Goal: Communication & Community: Participate in discussion

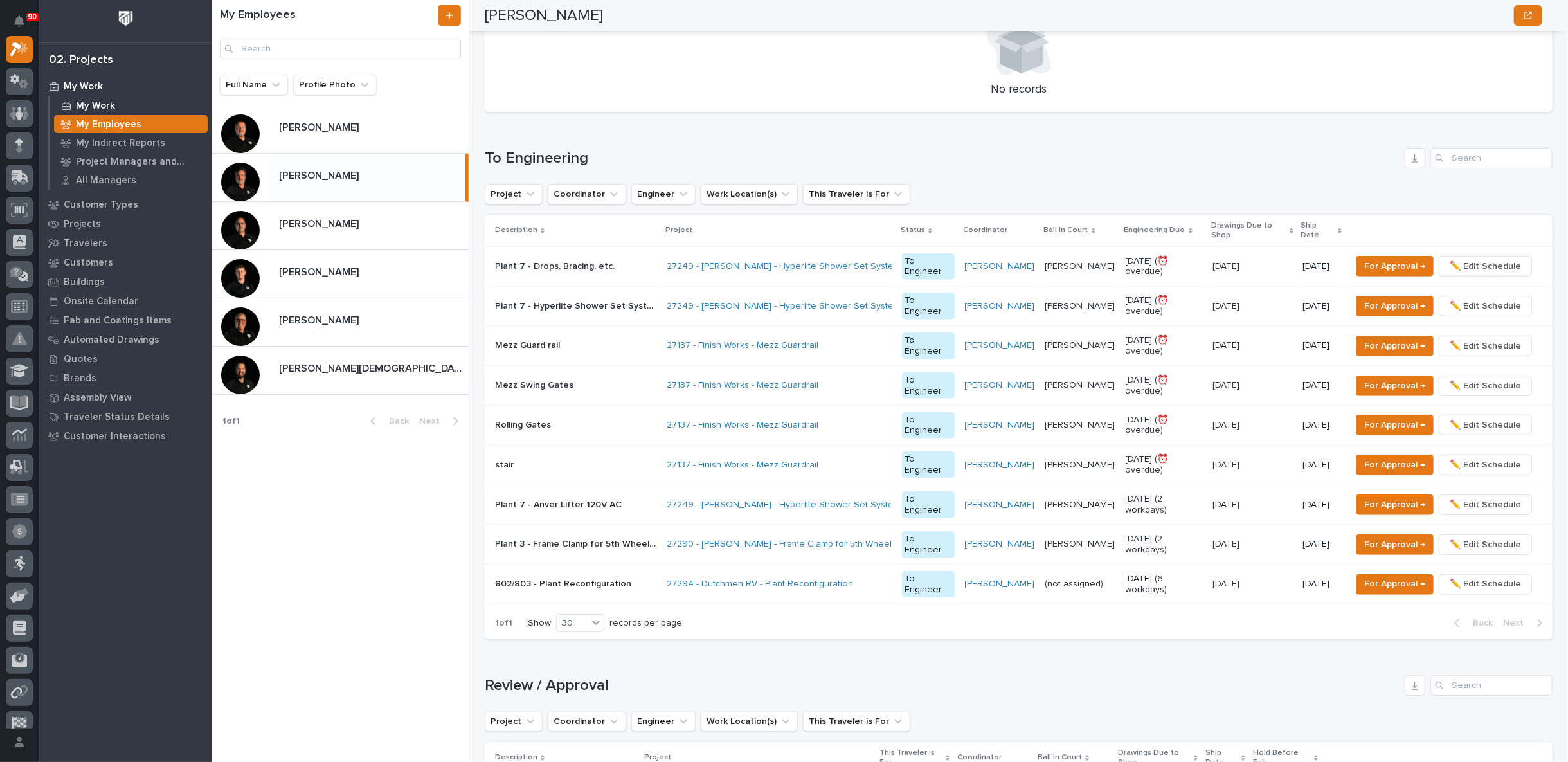
click at [99, 105] on p "My Work" at bounding box center [96, 106] width 39 height 12
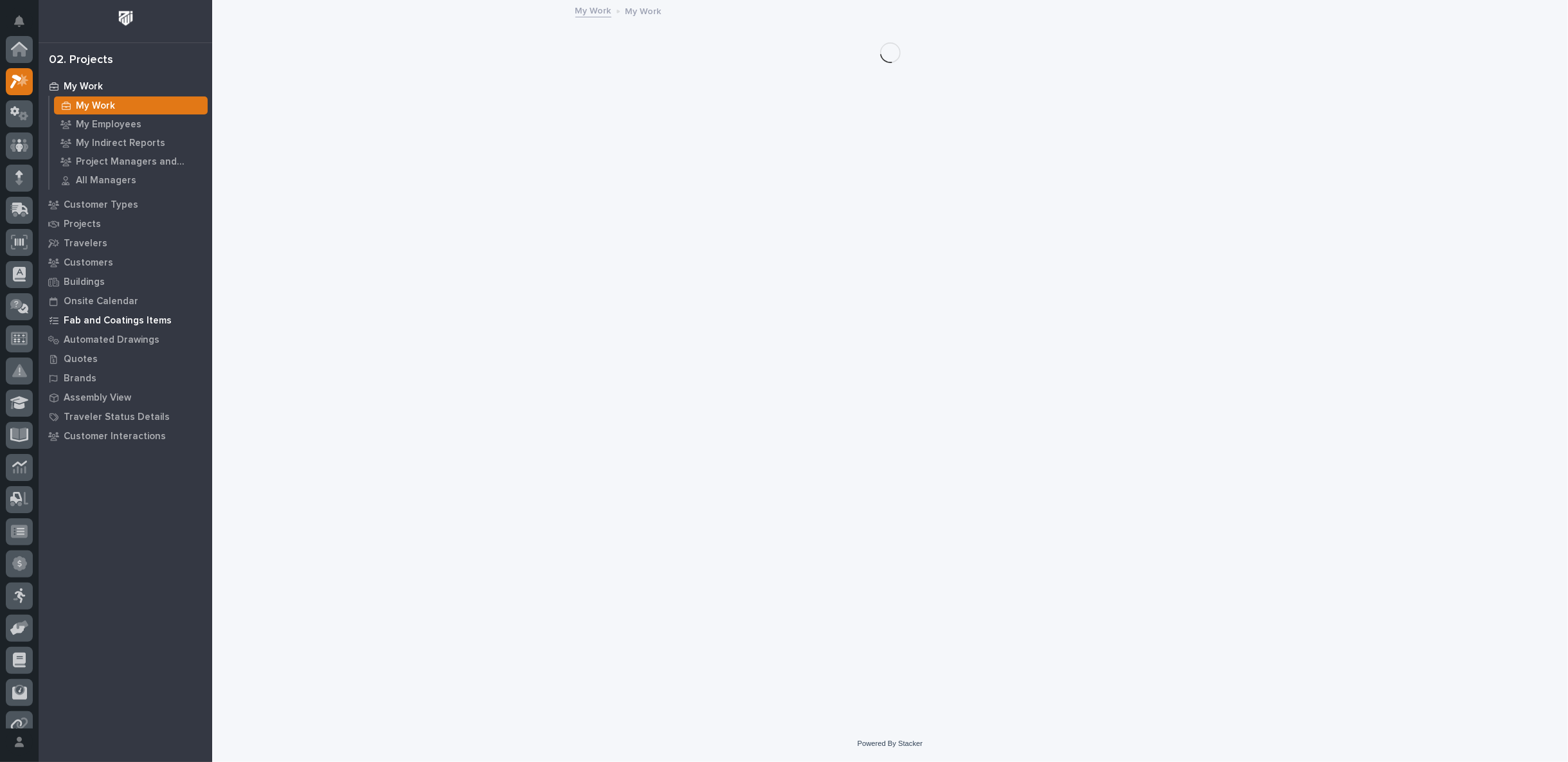
scroll to position [32, 0]
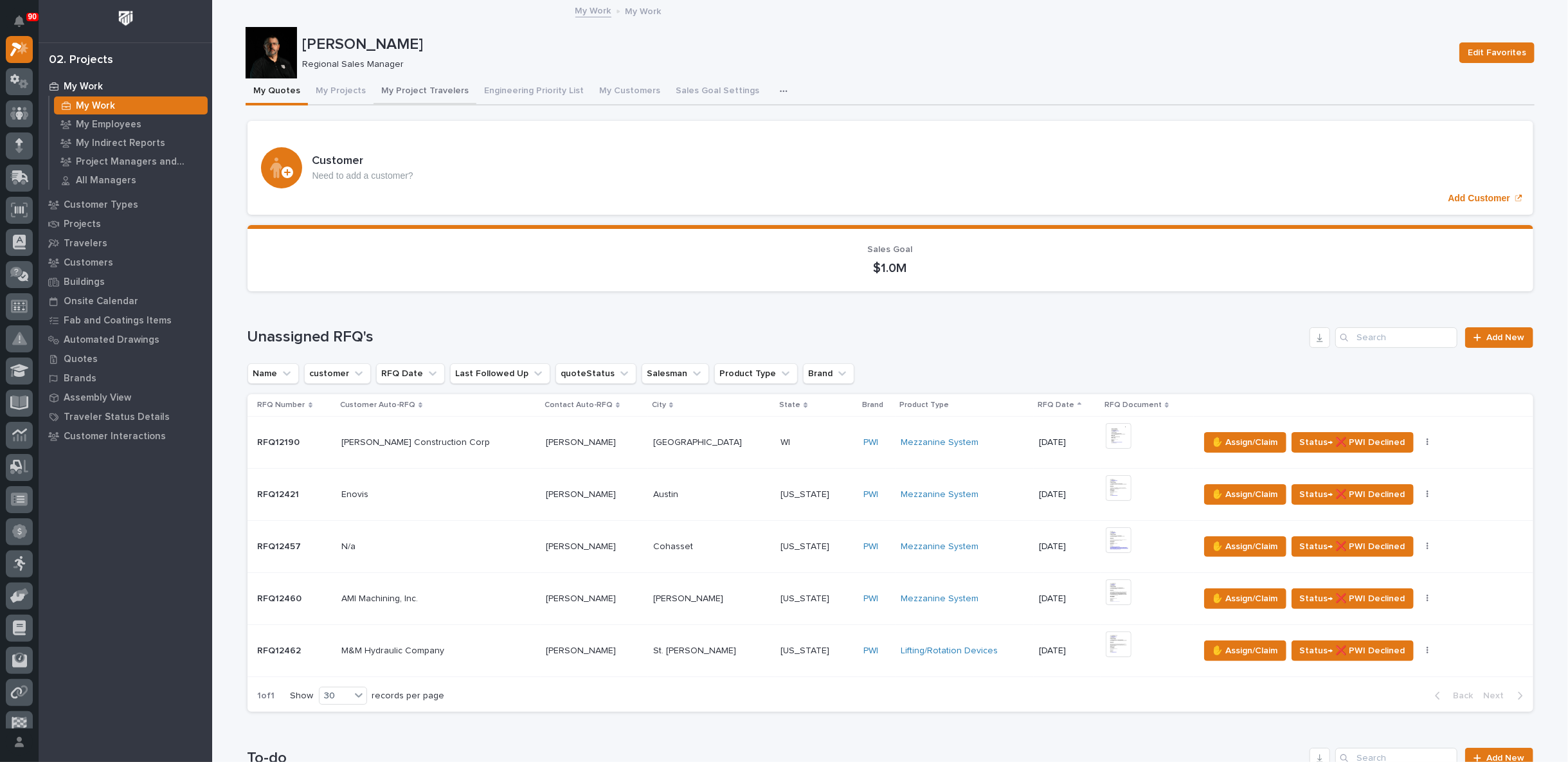
click at [403, 92] on button "My Project Travelers" at bounding box center [424, 92] width 102 height 27
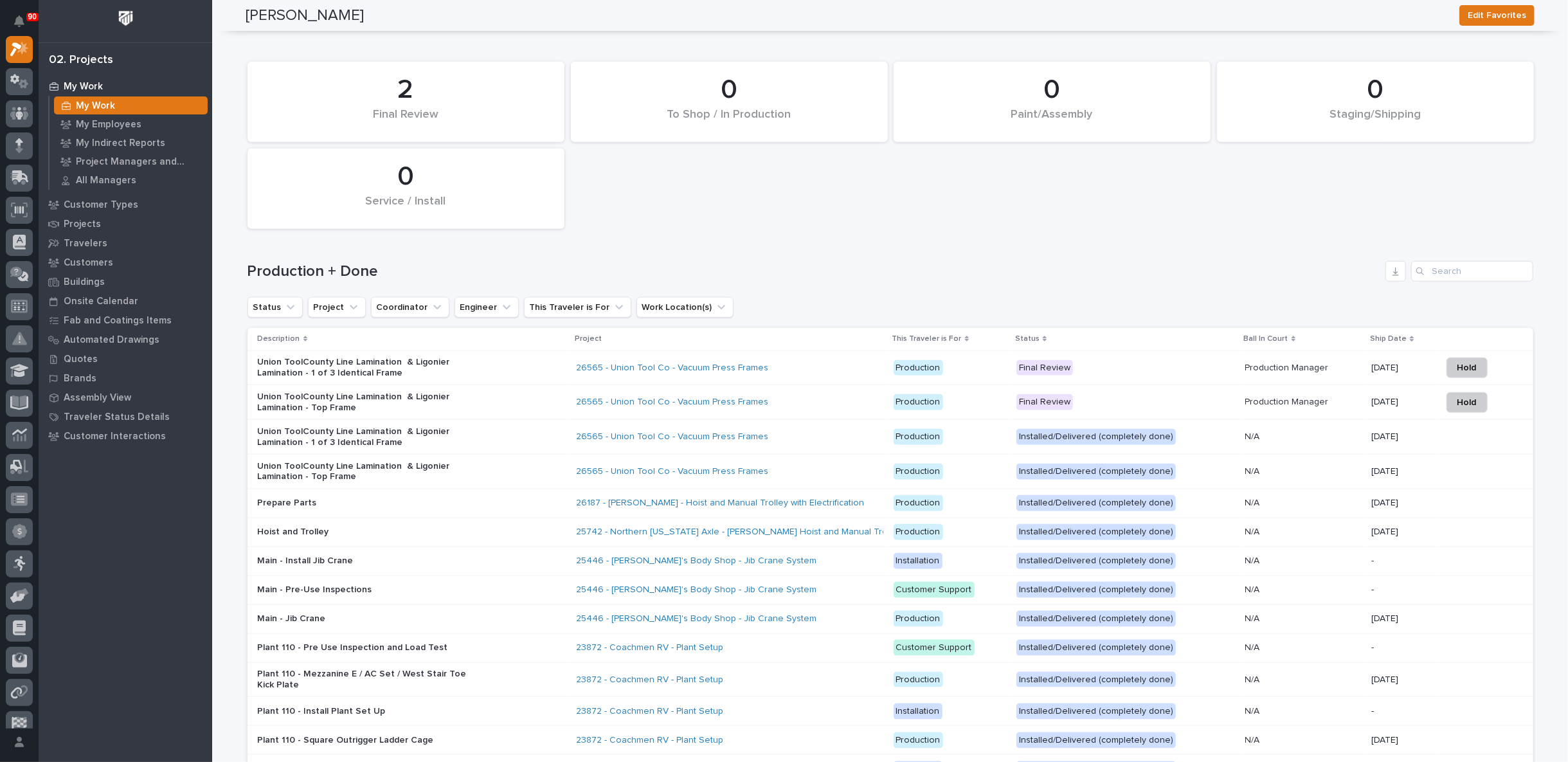
scroll to position [1071, 0]
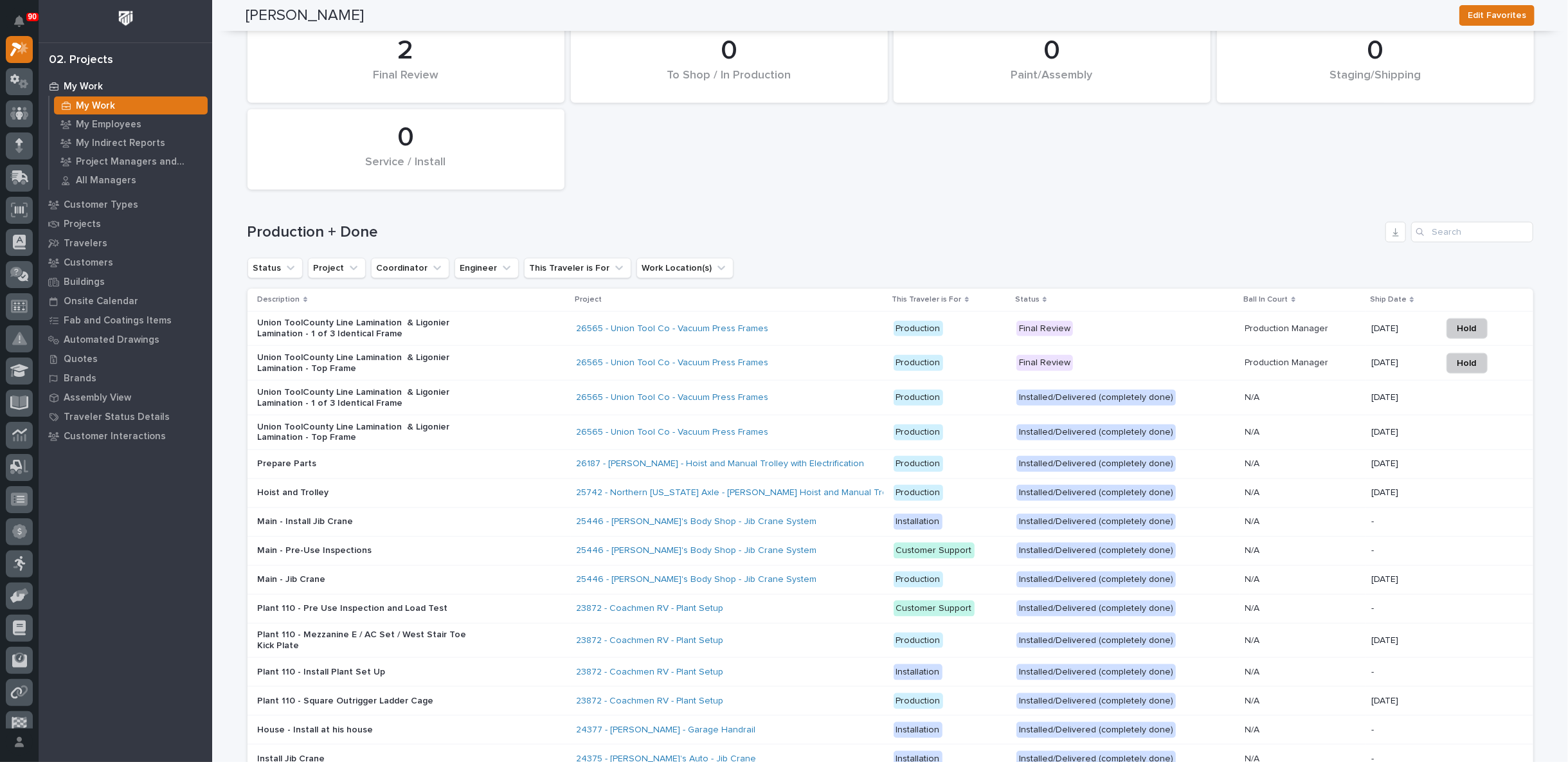
click at [527, 360] on div "Union ToolCounty Line Lamination & Ligonier Lamination - Top Frame" at bounding box center [412, 363] width 308 height 32
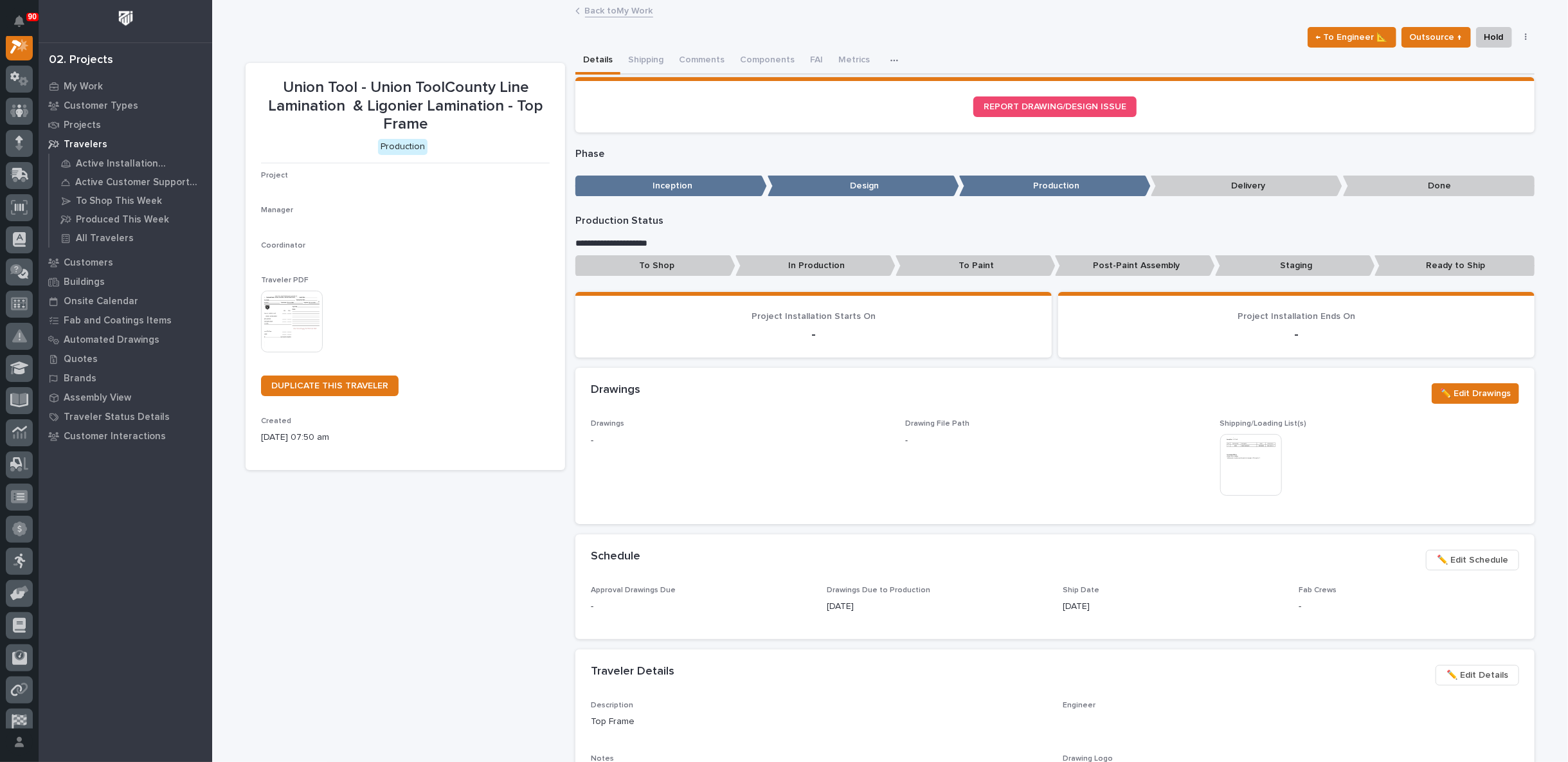
scroll to position [32, 0]
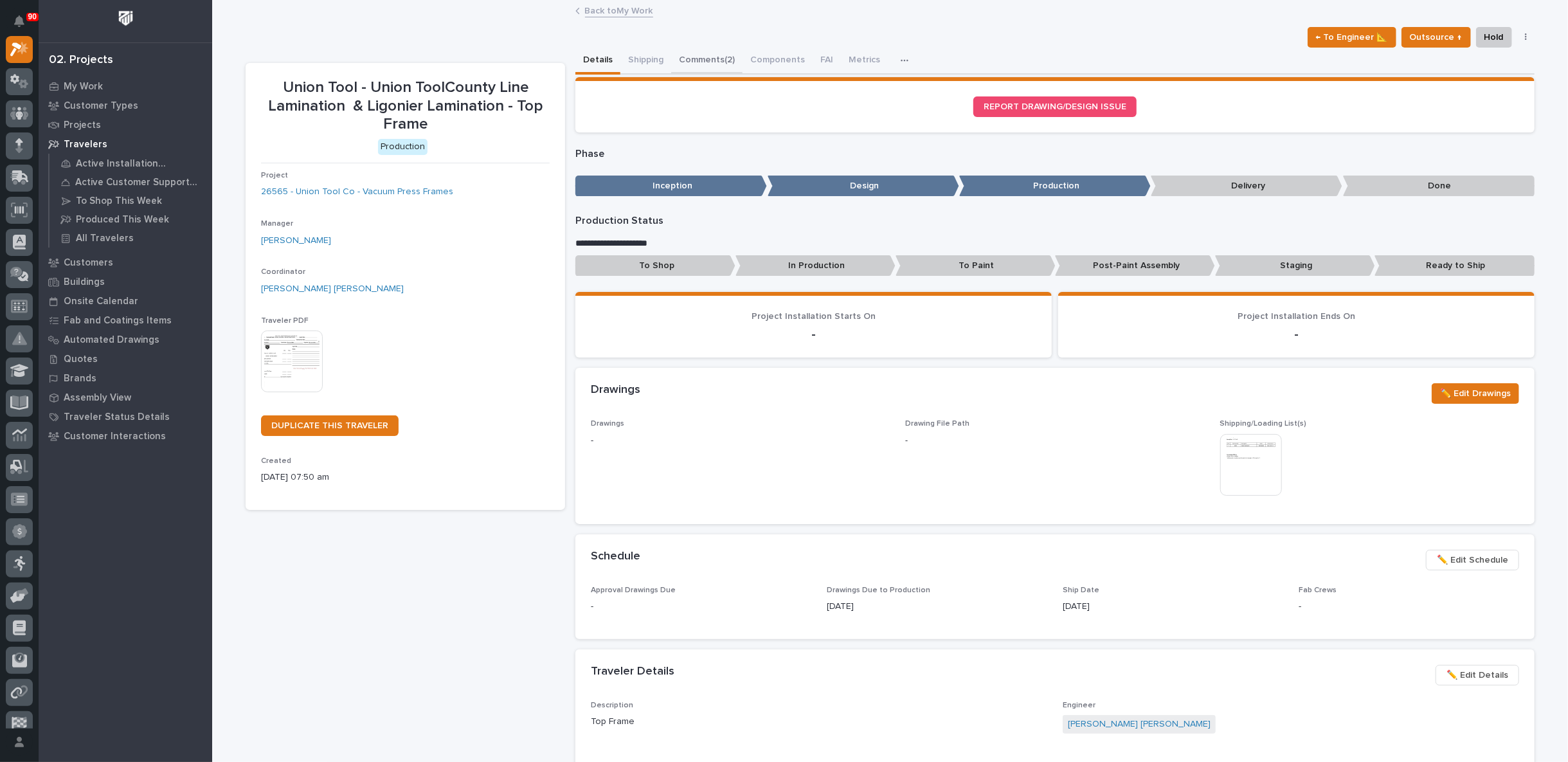
click at [700, 58] on button "Comments (2)" at bounding box center [706, 61] width 71 height 27
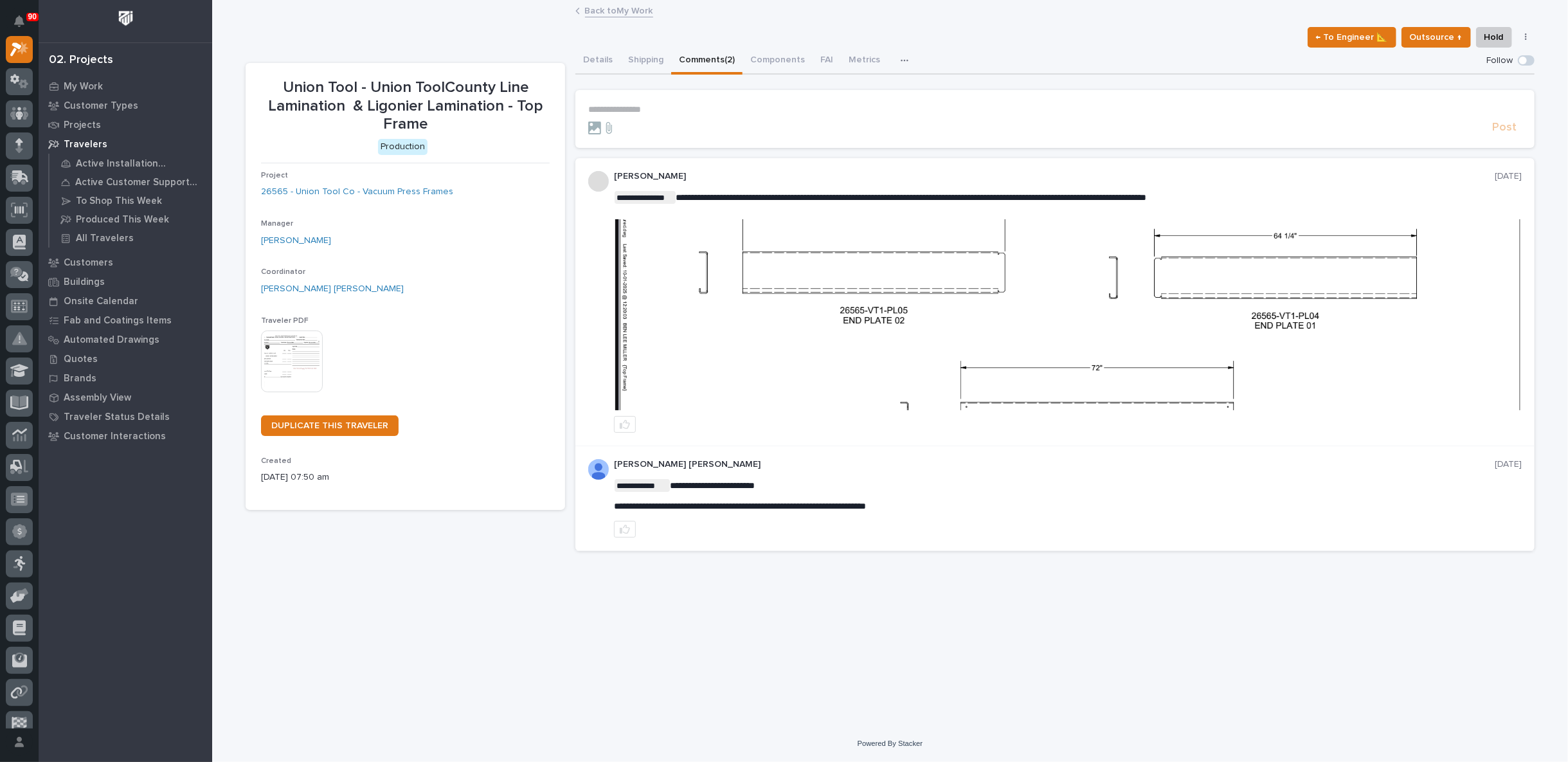
click at [626, 106] on p "**********" at bounding box center [1054, 109] width 933 height 11
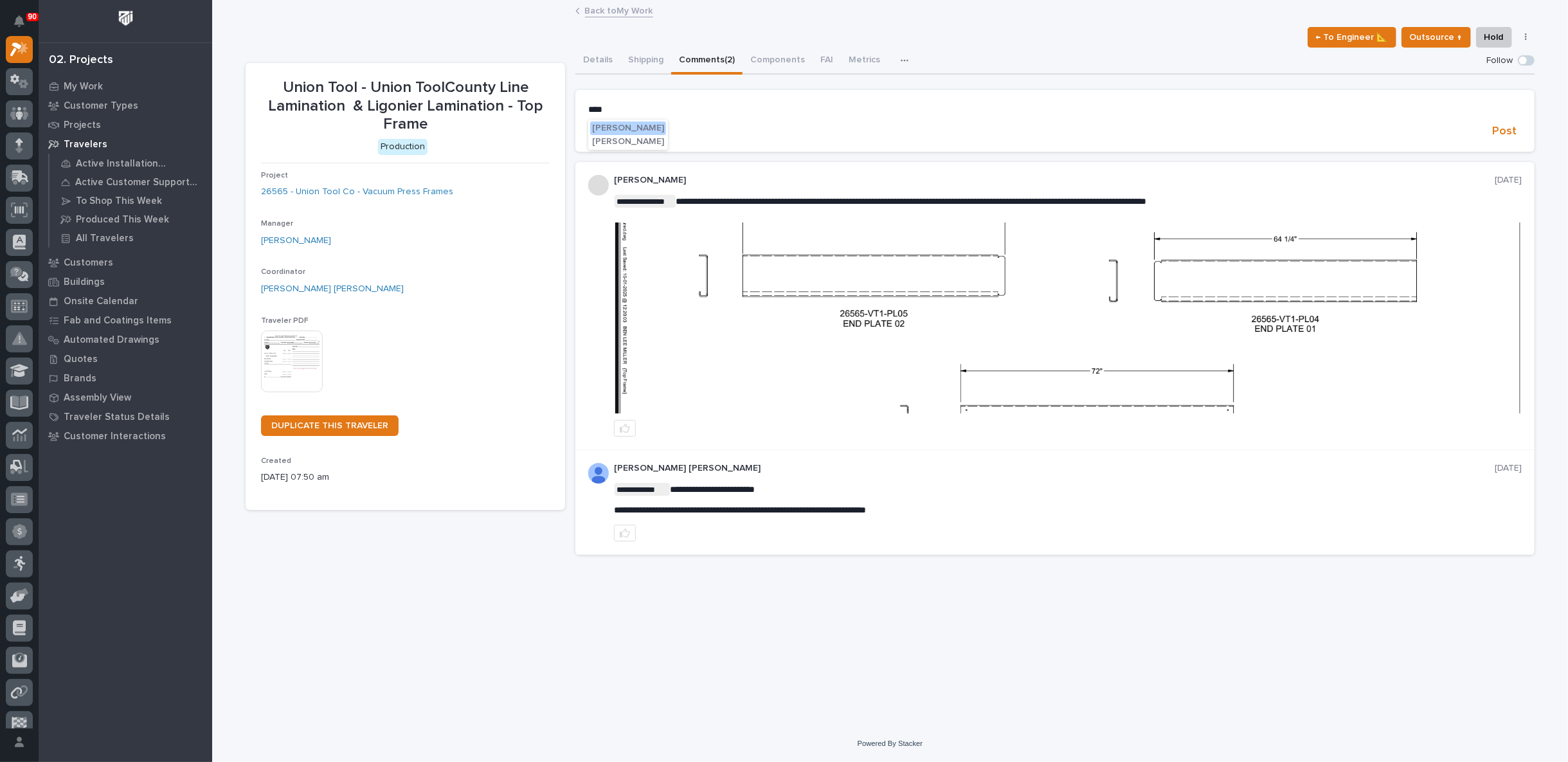
click at [625, 130] on span "[PERSON_NAME]" at bounding box center [628, 128] width 72 height 9
click at [655, 110] on p "**********" at bounding box center [1054, 110] width 933 height 13
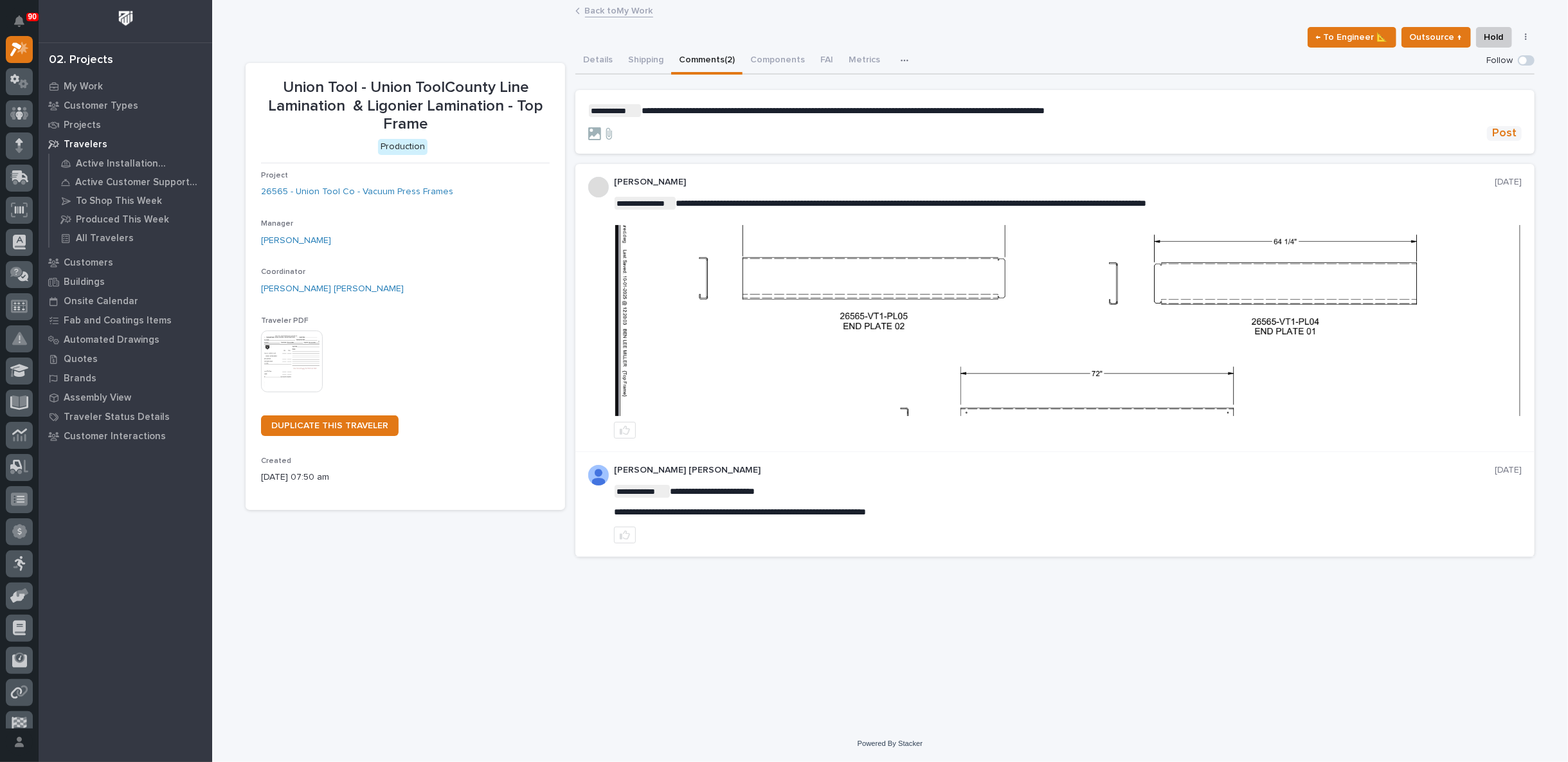
click at [1506, 132] on span "Post" at bounding box center [1504, 133] width 24 height 15
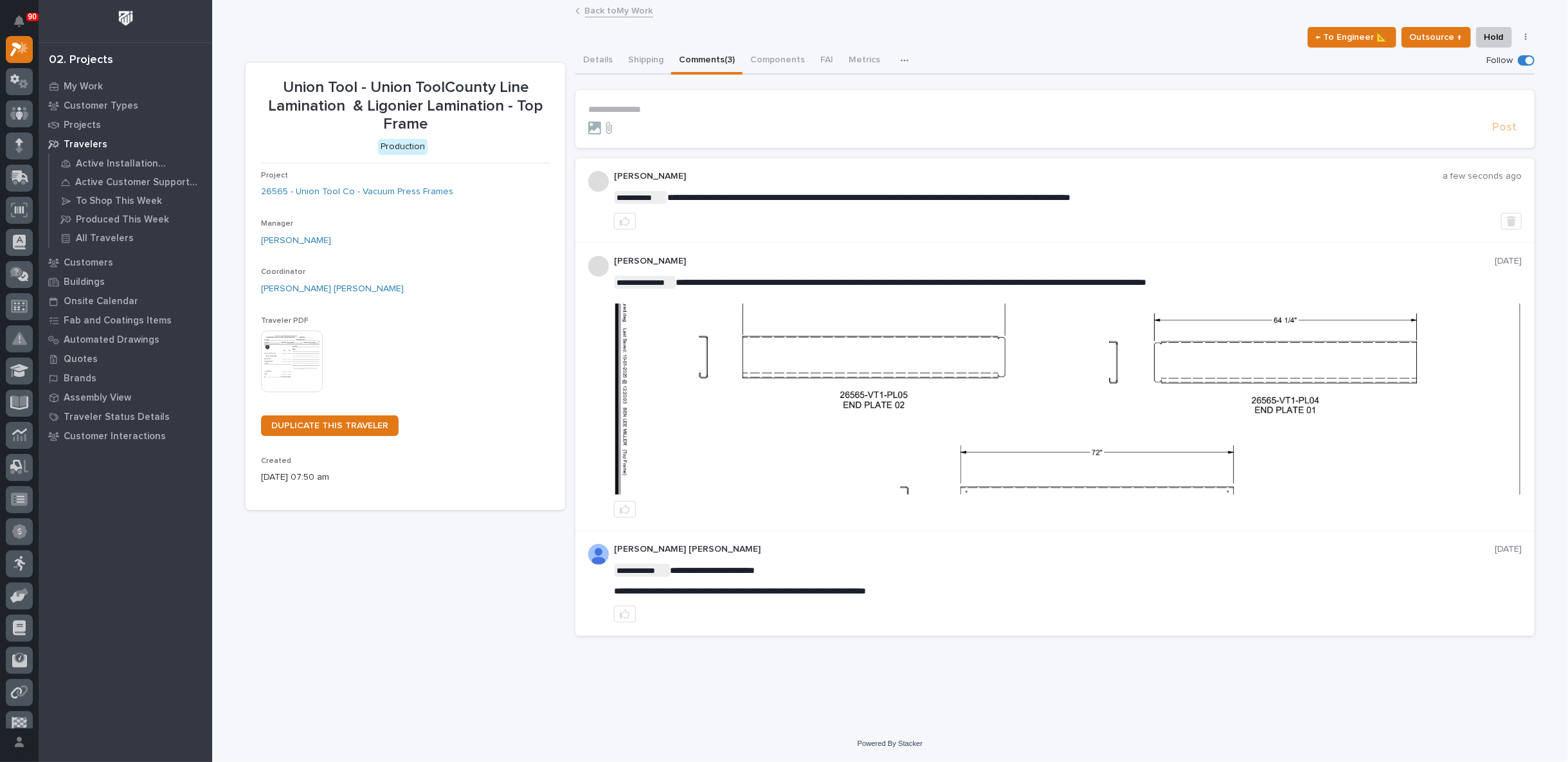
click at [603, 12] on link "Back to My Work" at bounding box center [619, 10] width 68 height 15
